Goal: Task Accomplishment & Management: Use online tool/utility

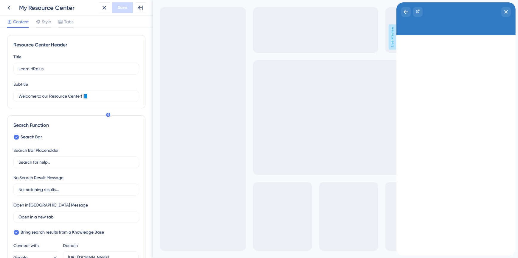
scroll to position [118, 0]
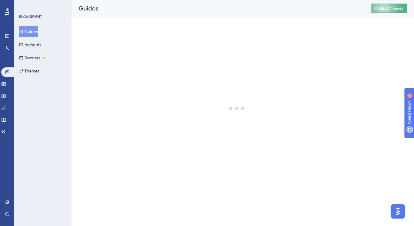
click at [382, 13] on button "Publish Changes" at bounding box center [389, 9] width 36 height 10
